Goal: Entertainment & Leisure: Browse casually

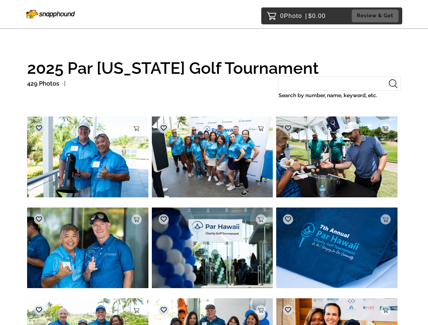
click at [88, 158] on img at bounding box center [87, 156] width 121 height 81
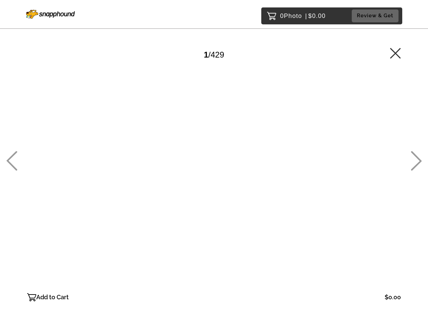
click at [136, 128] on div at bounding box center [213, 176] width 373 height 228
click at [39, 128] on div at bounding box center [213, 176] width 373 height 228
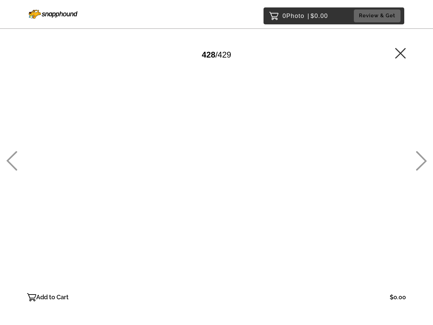
click at [212, 158] on div at bounding box center [216, 176] width 379 height 228
